Goal: Navigation & Orientation: Go to known website

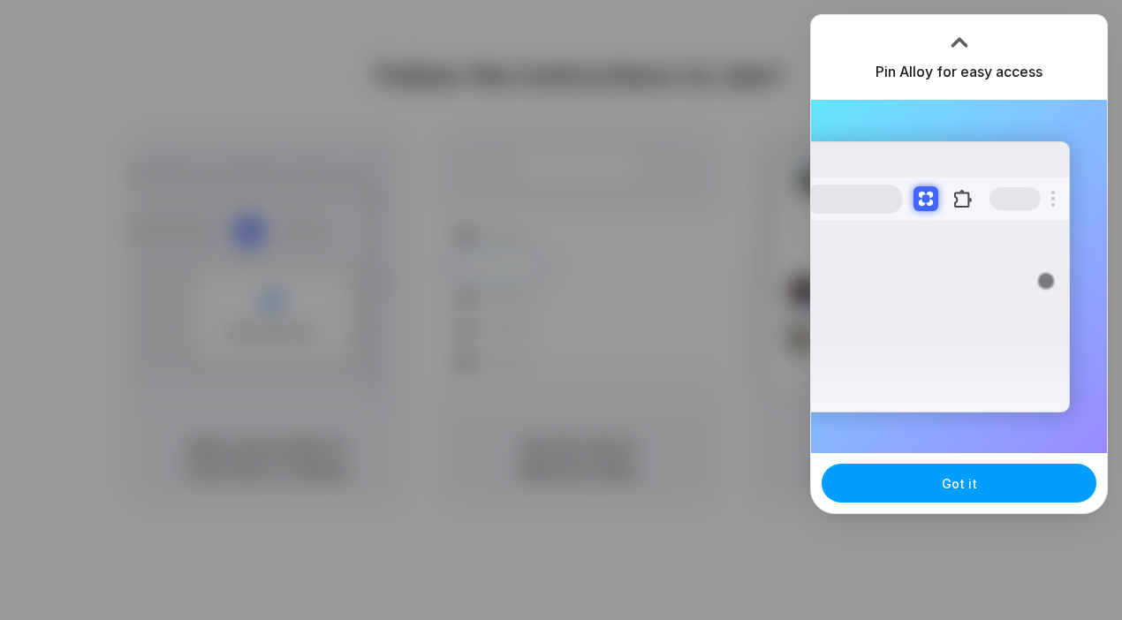
click at [953, 493] on button "Got it" at bounding box center [959, 483] width 275 height 39
